Goal: Transaction & Acquisition: Purchase product/service

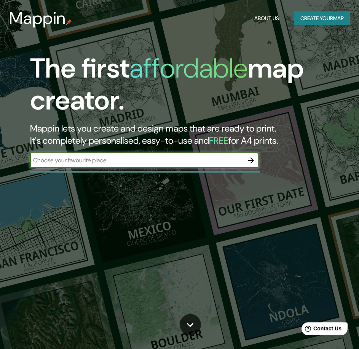
click at [160, 152] on div "The first affordable map creator. Mappin lets you create and design maps that a…" at bounding box center [173, 114] width 323 height 123
click at [178, 159] on input "text" at bounding box center [136, 160] width 213 height 9
type input "[GEOGRAPHIC_DATA][PERSON_NAME]"
click at [250, 157] on icon "button" at bounding box center [250, 160] width 9 height 9
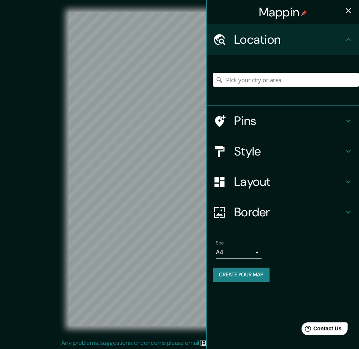
click at [249, 83] on input "Pick your city or area" at bounding box center [286, 80] width 146 height 14
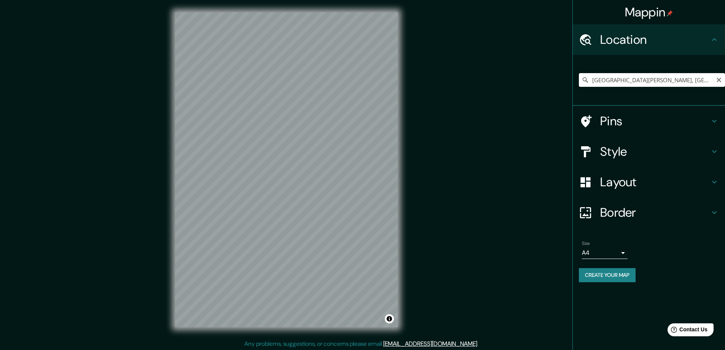
click at [359, 78] on input "[GEOGRAPHIC_DATA][PERSON_NAME], [GEOGRAPHIC_DATA], [GEOGRAPHIC_DATA], [GEOGRAPH…" at bounding box center [652, 80] width 146 height 14
click at [359, 84] on input "[GEOGRAPHIC_DATA][PERSON_NAME], [GEOGRAPHIC_DATA], [GEOGRAPHIC_DATA], [GEOGRAPH…" at bounding box center [652, 80] width 146 height 14
click at [359, 83] on input "[GEOGRAPHIC_DATA][PERSON_NAME], [GEOGRAPHIC_DATA], [GEOGRAPHIC_DATA], [GEOGRAPH…" at bounding box center [652, 80] width 146 height 14
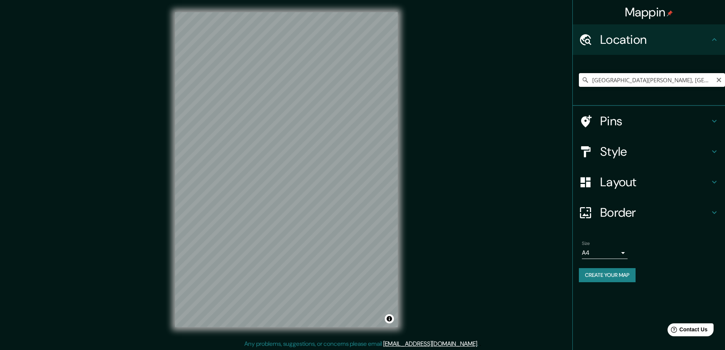
click at [359, 81] on input "[GEOGRAPHIC_DATA][PERSON_NAME], [GEOGRAPHIC_DATA], [GEOGRAPHIC_DATA], [GEOGRAPH…" at bounding box center [652, 80] width 146 height 14
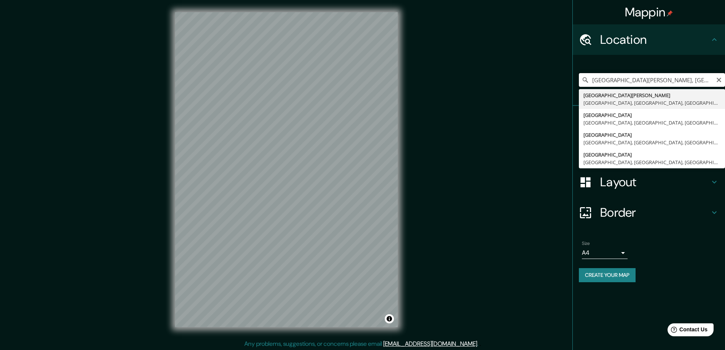
type input "[GEOGRAPHIC_DATA][PERSON_NAME], [GEOGRAPHIC_DATA], [GEOGRAPHIC_DATA], [GEOGRAPH…"
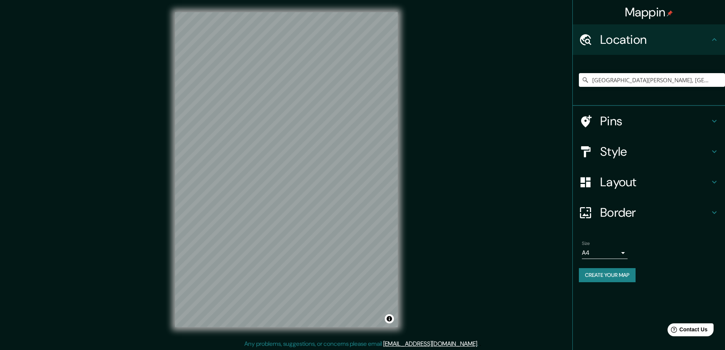
click at [359, 156] on h4 "Style" at bounding box center [655, 151] width 110 height 15
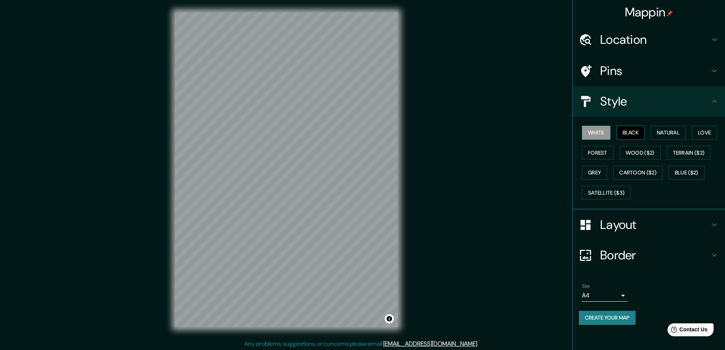
click at [359, 134] on button "Black" at bounding box center [631, 133] width 29 height 14
click at [359, 234] on div "Layout" at bounding box center [649, 224] width 152 height 30
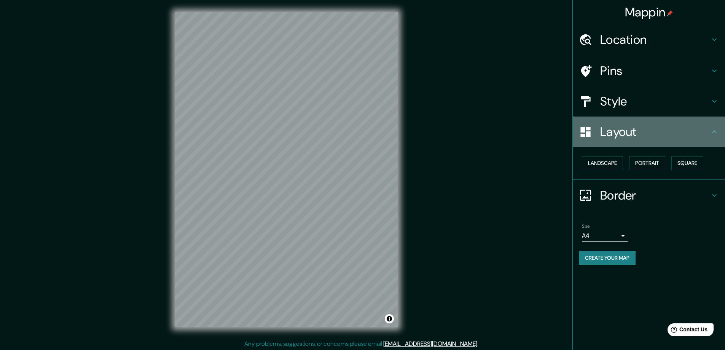
click at [359, 131] on h4 "Layout" at bounding box center [655, 131] width 110 height 15
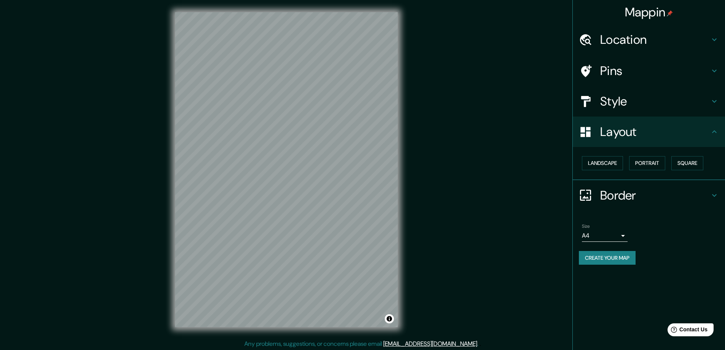
click at [359, 197] on h4 "Border" at bounding box center [655, 195] width 110 height 15
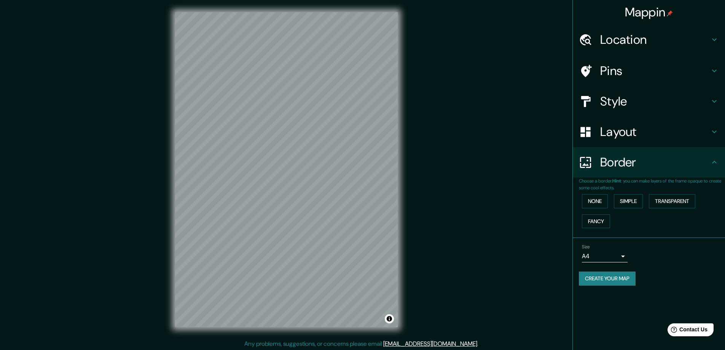
click at [359, 168] on h4 "Border" at bounding box center [655, 162] width 110 height 15
click at [359, 250] on body "Mappin Location [GEOGRAPHIC_DATA][PERSON_NAME], [GEOGRAPHIC_DATA], [GEOGRAPHIC_…" at bounding box center [362, 175] width 725 height 350
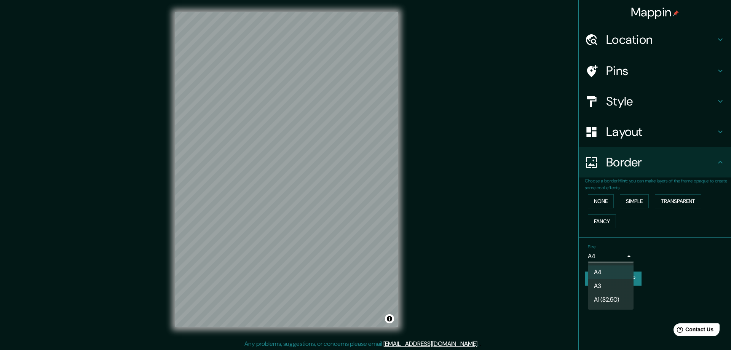
click at [359, 251] on div at bounding box center [365, 175] width 731 height 350
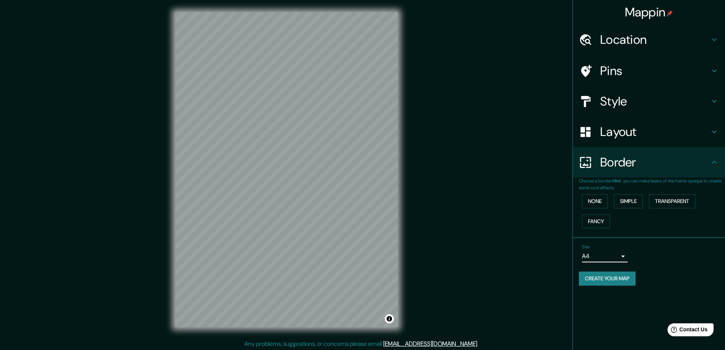
click at [359, 131] on h4 "Layout" at bounding box center [655, 131] width 110 height 15
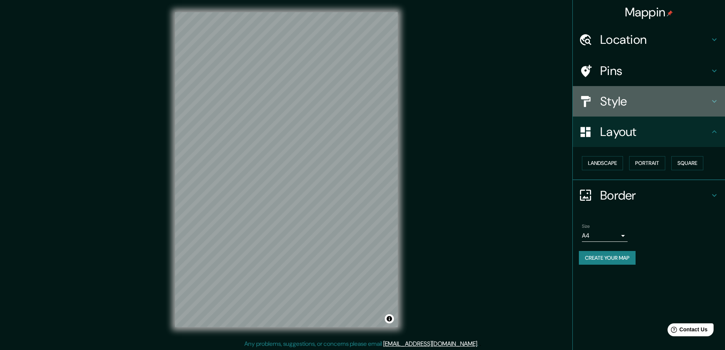
click at [359, 105] on h4 "Style" at bounding box center [655, 101] width 110 height 15
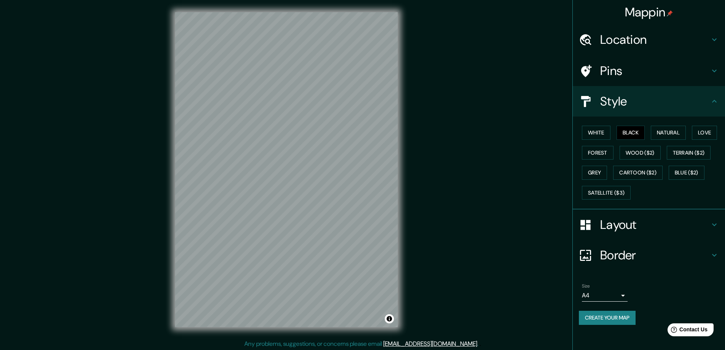
click at [359, 105] on h4 "Style" at bounding box center [655, 101] width 110 height 15
click at [359, 72] on h4 "Pins" at bounding box center [655, 70] width 110 height 15
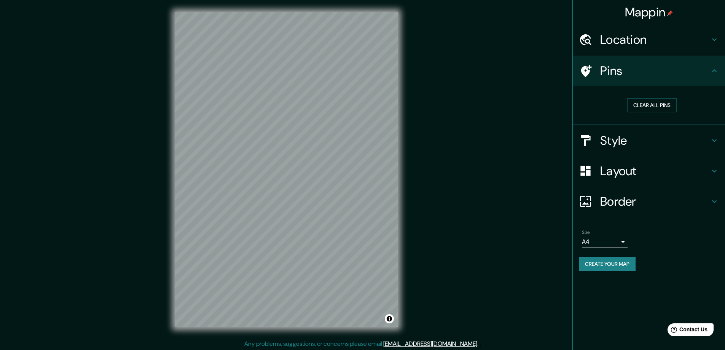
click at [359, 72] on h4 "Pins" at bounding box center [655, 70] width 110 height 15
click at [359, 48] on div "Location" at bounding box center [649, 39] width 152 height 30
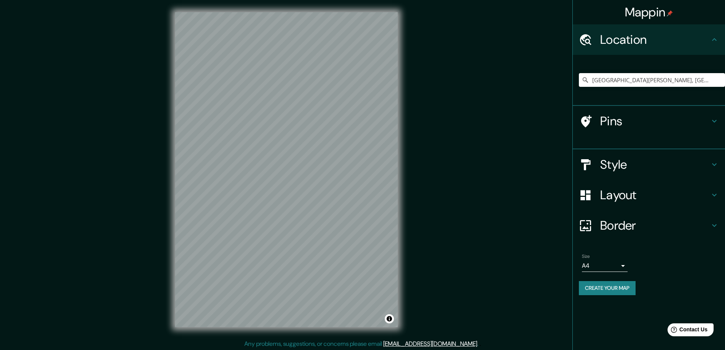
click at [359, 45] on h4 "Location" at bounding box center [655, 39] width 110 height 15
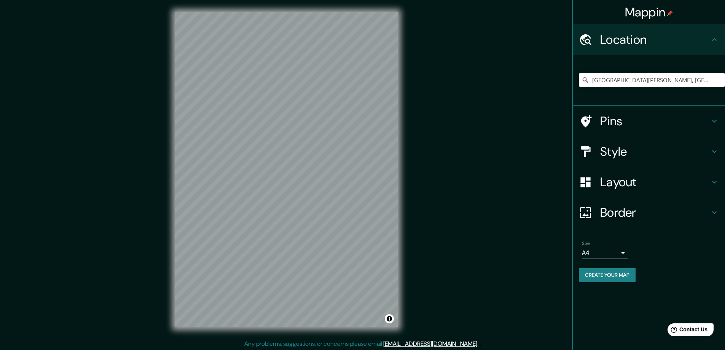
click at [359, 158] on h4 "Style" at bounding box center [655, 151] width 110 height 15
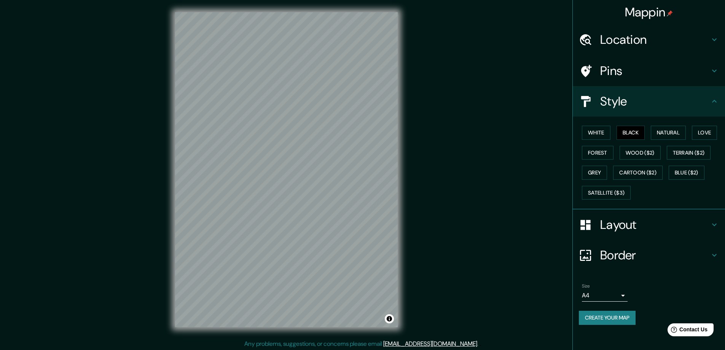
click at [359, 225] on h4 "Layout" at bounding box center [655, 224] width 110 height 15
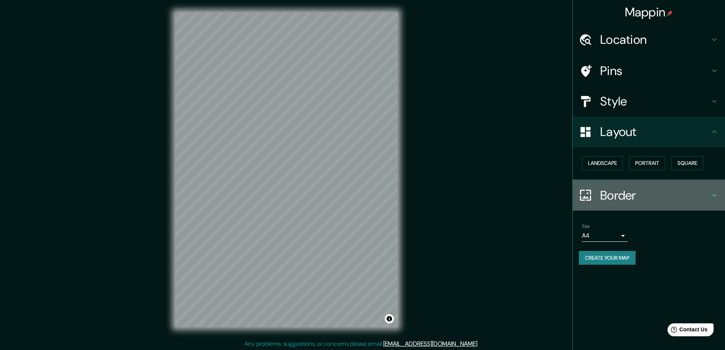
click at [359, 183] on div "Border" at bounding box center [649, 195] width 152 height 30
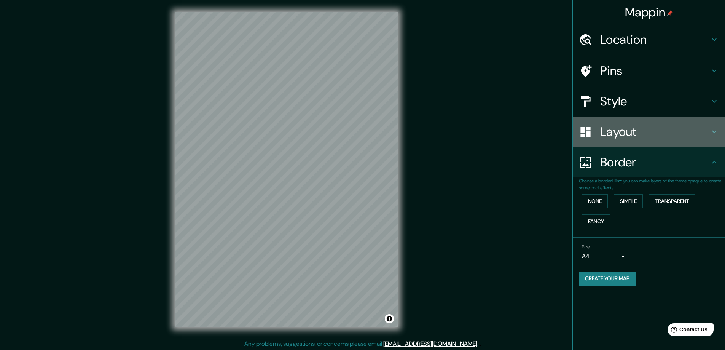
click at [359, 137] on h4 "Layout" at bounding box center [655, 131] width 110 height 15
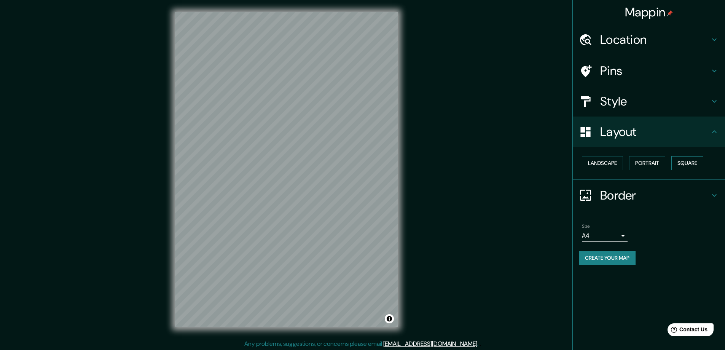
click at [359, 167] on button "Square" at bounding box center [688, 163] width 32 height 14
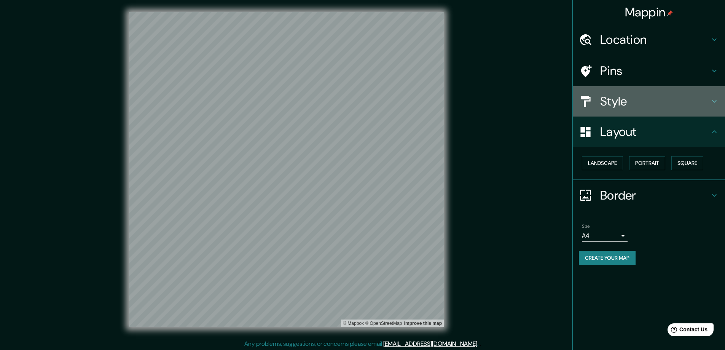
click at [359, 94] on h4 "Style" at bounding box center [655, 101] width 110 height 15
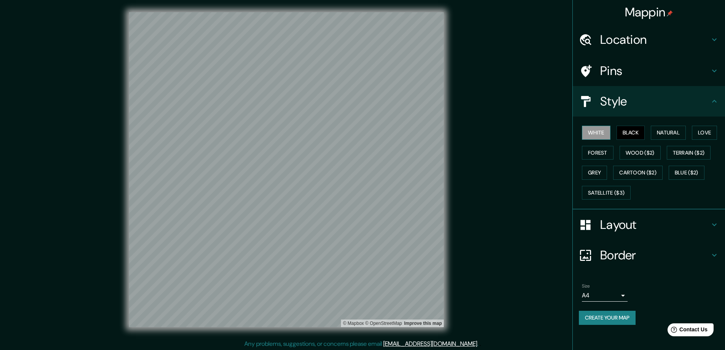
click at [359, 135] on button "White" at bounding box center [596, 133] width 29 height 14
click at [359, 133] on button "Black" at bounding box center [631, 133] width 29 height 14
click at [359, 131] on button "Natural" at bounding box center [668, 133] width 35 height 14
click at [359, 133] on button "Love" at bounding box center [704, 133] width 25 height 14
click at [359, 150] on button "Forest" at bounding box center [598, 153] width 32 height 14
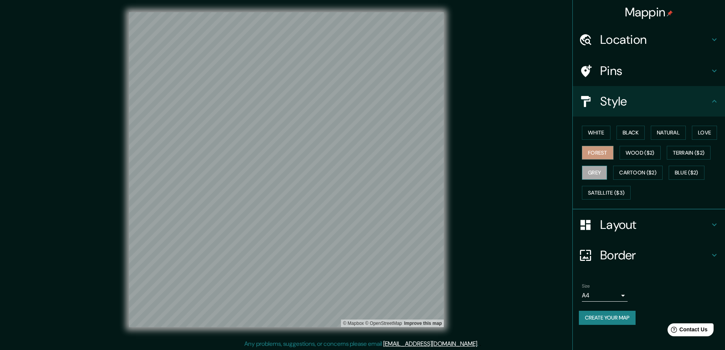
click at [359, 174] on button "Grey" at bounding box center [594, 173] width 25 height 14
click at [359, 137] on button "White" at bounding box center [596, 133] width 29 height 14
click at [359, 134] on button "Black" at bounding box center [631, 133] width 29 height 14
click at [359, 174] on button "Blue ($2)" at bounding box center [687, 173] width 36 height 14
